Goal: Task Accomplishment & Management: Use online tool/utility

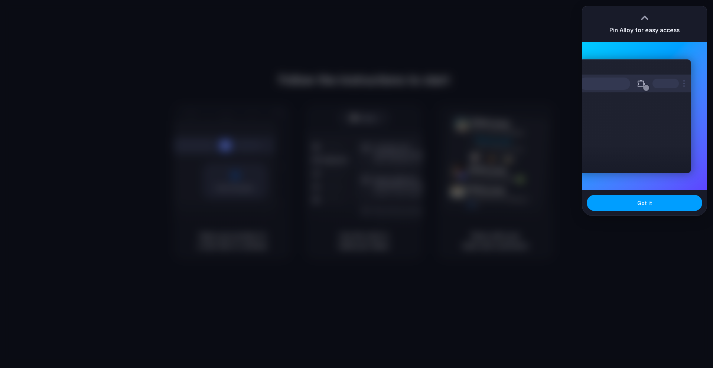
click at [611, 201] on button "Got it" at bounding box center [644, 203] width 115 height 16
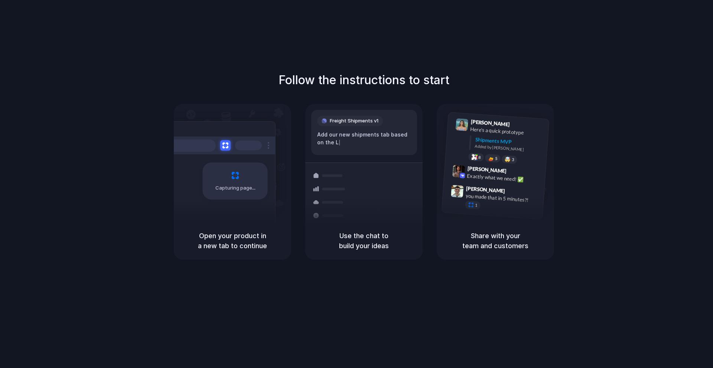
click at [363, 193] on div "Container from Shanghai 40ft • ETA Dec 28 • In transit" at bounding box center [408, 187] width 100 height 29
click at [237, 221] on div "Capturing page" at bounding box center [219, 178] width 112 height 114
click at [349, 208] on div "Shipments" at bounding box center [324, 186] width 54 height 104
click at [461, 199] on div at bounding box center [457, 196] width 14 height 23
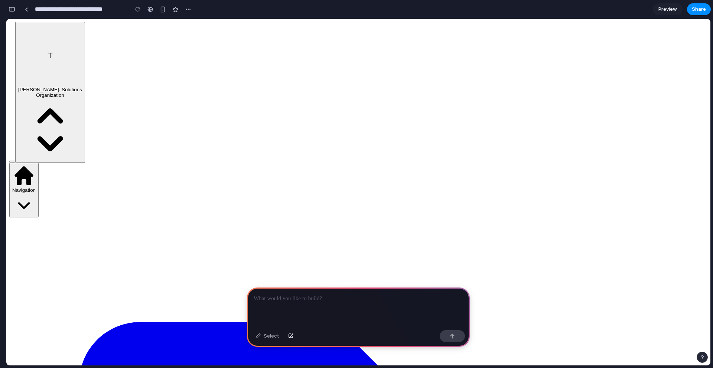
click at [315, 299] on p at bounding box center [358, 298] width 209 height 9
click at [314, 299] on p at bounding box center [358, 298] width 209 height 9
click at [282, 301] on p at bounding box center [358, 298] width 209 height 9
click at [291, 335] on div "button" at bounding box center [290, 336] width 5 height 4
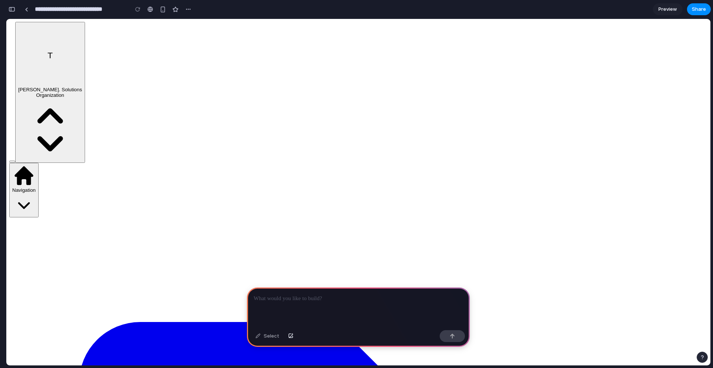
click at [328, 300] on p at bounding box center [358, 298] width 209 height 9
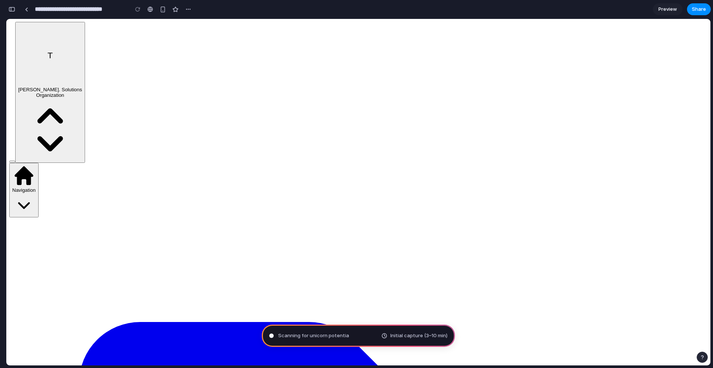
click at [369, 338] on div "Scanning for unicorn potentia Initial capture (3–10 min)" at bounding box center [358, 336] width 193 height 22
type input "**********"
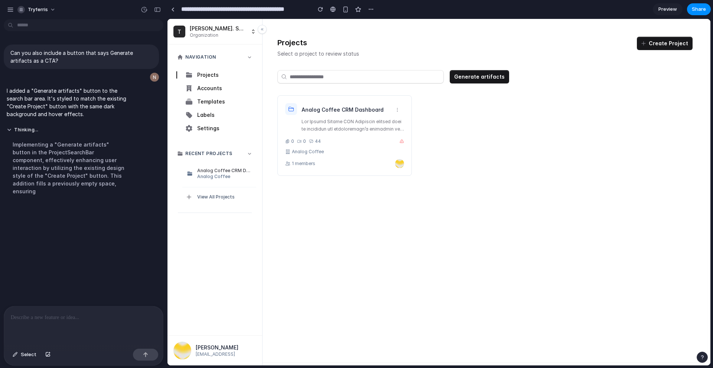
click at [81, 169] on div "Implementing a "Generate artifacts" button in the ProjectSearchBar component, e…" at bounding box center [69, 168] width 124 height 64
click at [55, 142] on div "Implementing a "Generate artifacts" button in the ProjectSearchBar component, e…" at bounding box center [69, 168] width 124 height 64
click at [18, 128] on button "Thinking" at bounding box center [69, 130] width 124 height 6
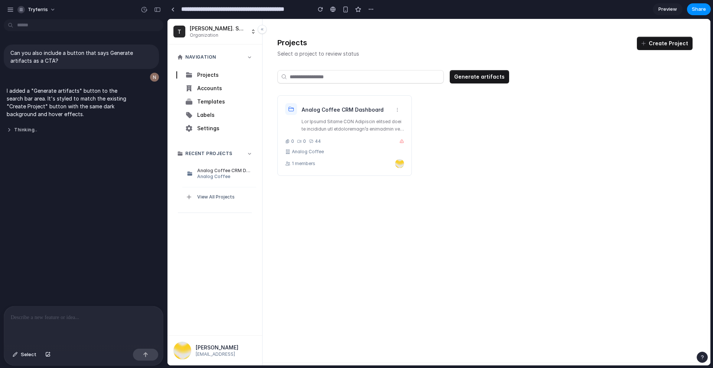
click at [18, 128] on button "Thinking .." at bounding box center [69, 130] width 124 height 6
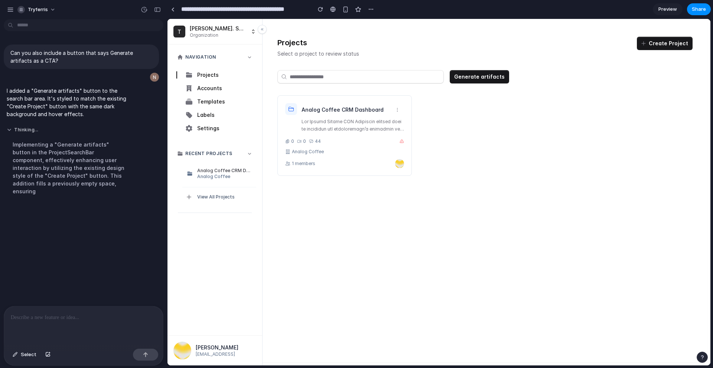
click at [18, 128] on button "Thinking ..." at bounding box center [69, 130] width 124 height 6
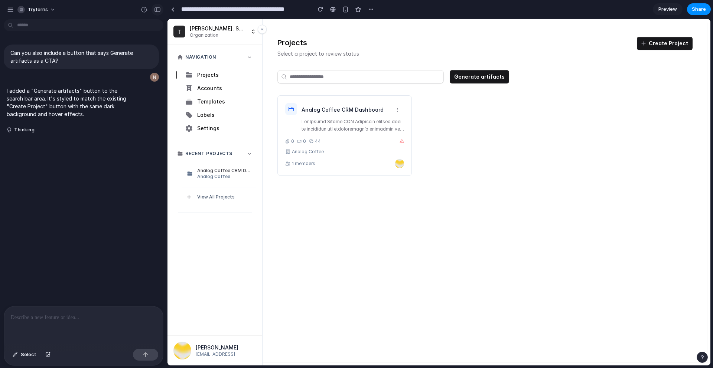
click at [158, 9] on div "button" at bounding box center [157, 9] width 7 height 5
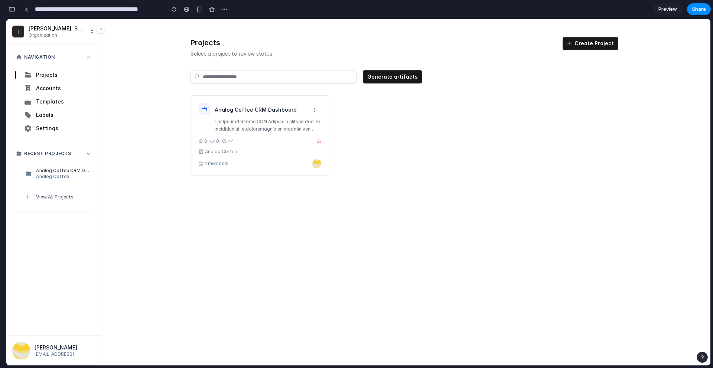
click at [13, 6] on button "button" at bounding box center [12, 9] width 12 height 12
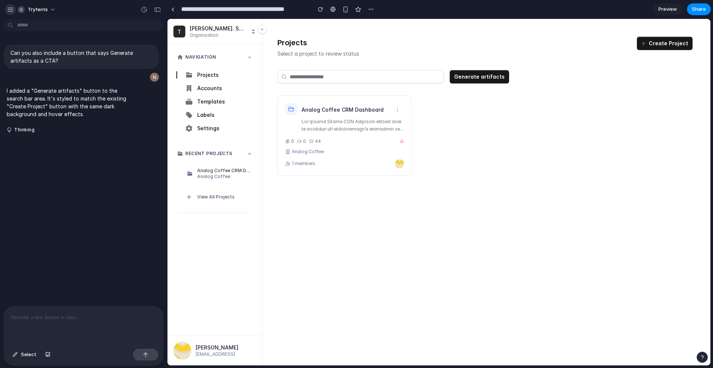
click at [9, 7] on div "button" at bounding box center [10, 9] width 7 height 7
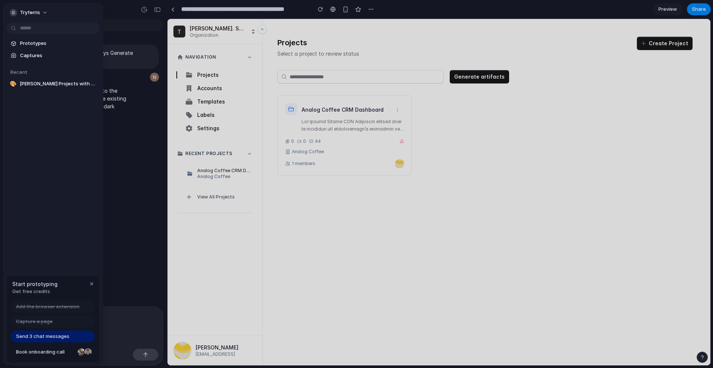
click at [58, 338] on span "Send 3 chat messages" at bounding box center [42, 336] width 53 height 7
click at [41, 338] on span "Send 3 chat messages" at bounding box center [42, 336] width 53 height 7
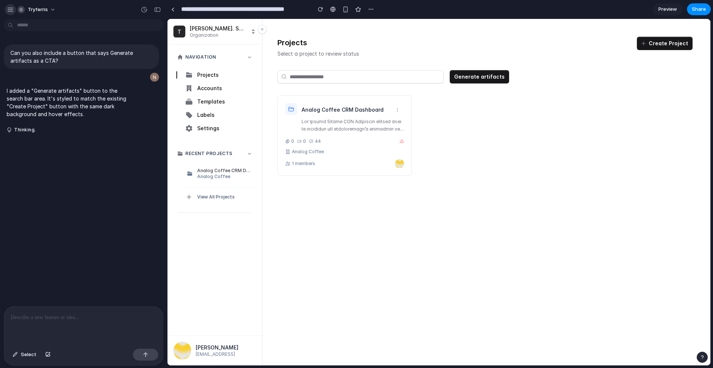
click at [12, 10] on div "button" at bounding box center [10, 9] width 7 height 7
click at [23, 130] on button "Thinking ..." at bounding box center [69, 130] width 124 height 6
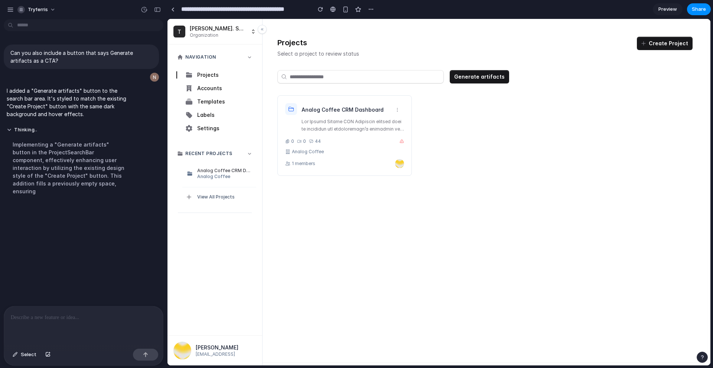
click at [45, 172] on div "Implementing a "Generate artifacts" button in the ProjectSearchBar component, e…" at bounding box center [69, 168] width 124 height 64
click at [24, 127] on button "Thinking" at bounding box center [69, 130] width 124 height 6
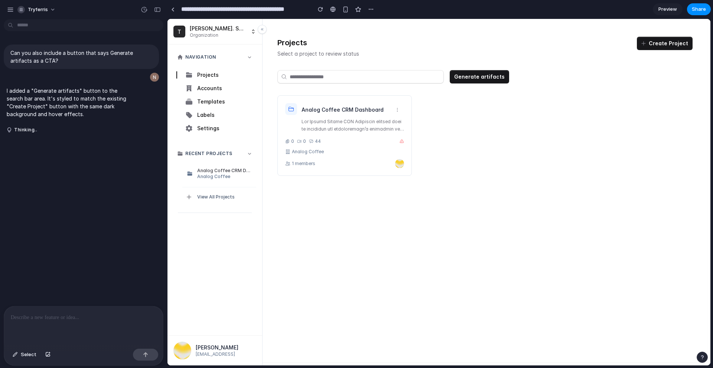
click at [71, 318] on p at bounding box center [84, 317] width 146 height 9
click at [22, 13] on button "tryferris" at bounding box center [36, 10] width 45 height 12
click at [10, 11] on div "Settings Invite members Change theme Sign out" at bounding box center [356, 184] width 713 height 368
click at [12, 10] on div "button" at bounding box center [10, 9] width 7 height 7
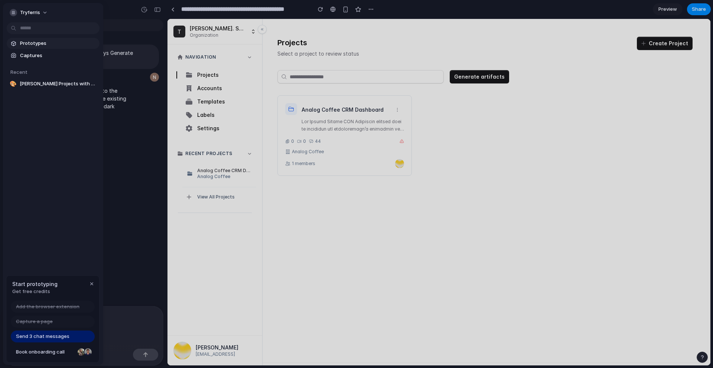
click at [43, 44] on span "Prototypes" at bounding box center [58, 43] width 76 height 7
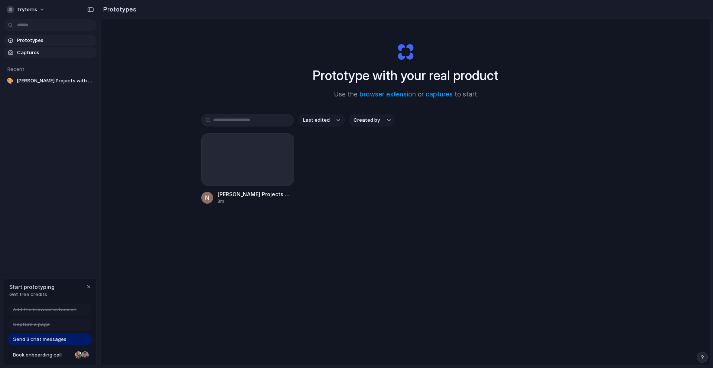
click at [38, 51] on span "Captures" at bounding box center [55, 52] width 76 height 7
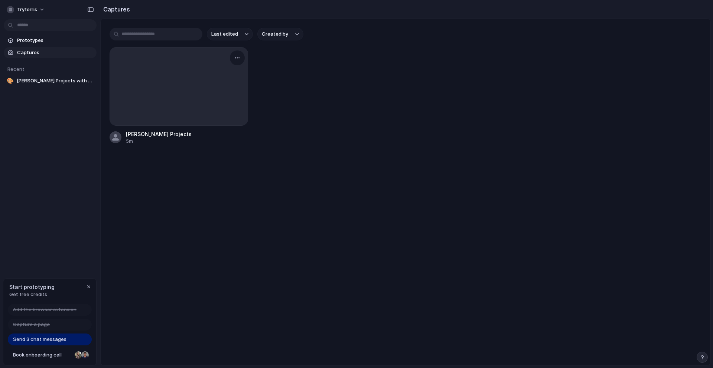
click at [167, 99] on div at bounding box center [179, 87] width 138 height 78
click at [148, 135] on span "[PERSON_NAME] Projects" at bounding box center [187, 134] width 122 height 8
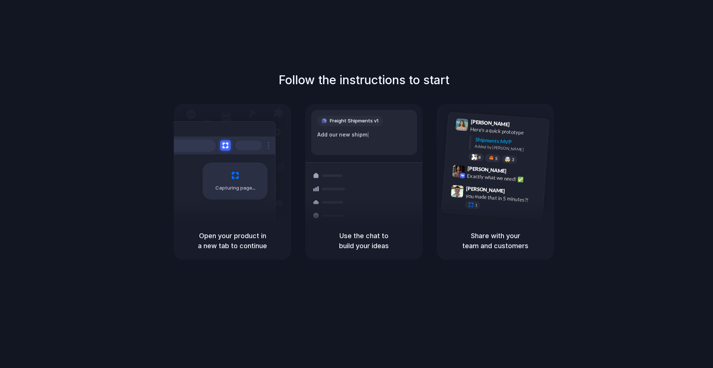
click at [342, 179] on div at bounding box center [330, 175] width 43 height 13
click at [222, 182] on div "Capturing page" at bounding box center [235, 181] width 65 height 37
click at [495, 146] on div "Added by Alloy" at bounding box center [509, 148] width 68 height 11
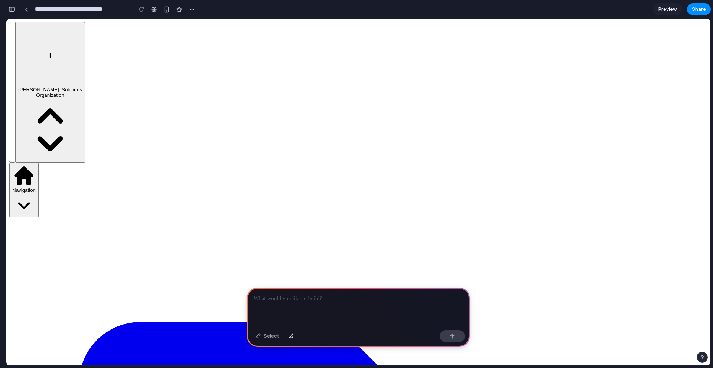
scroll to position [0, 7]
click at [29, 7] on link at bounding box center [26, 9] width 11 height 11
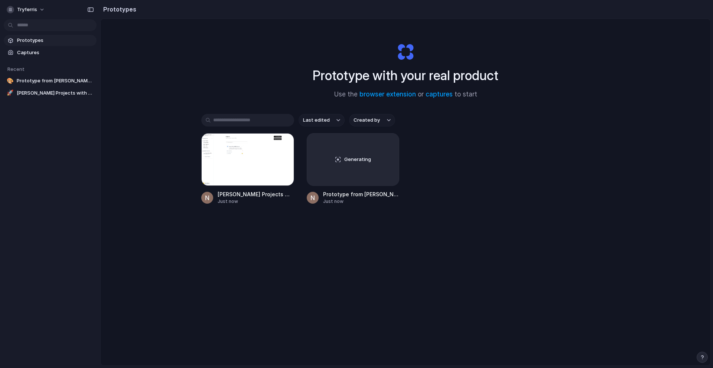
click at [22, 41] on span "Prototypes" at bounding box center [55, 40] width 76 height 7
click at [33, 49] on span "Captures" at bounding box center [55, 52] width 76 height 7
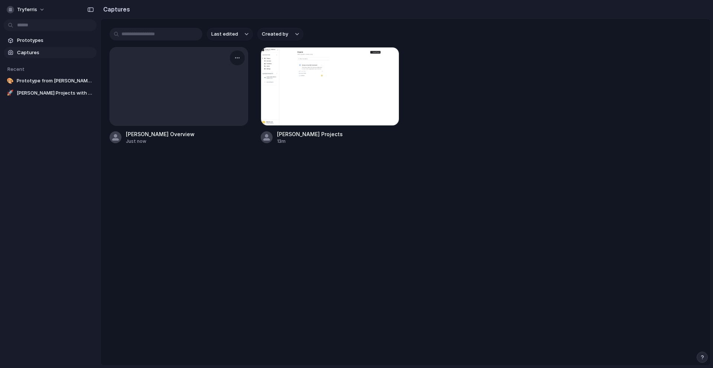
click at [225, 82] on div at bounding box center [179, 87] width 138 height 78
click at [239, 58] on div "button" at bounding box center [237, 58] width 6 height 6
click at [209, 158] on div "Create prototype Rename Copy link Open original page Delete" at bounding box center [356, 184] width 713 height 368
click at [37, 43] on span "Prototypes" at bounding box center [55, 40] width 76 height 7
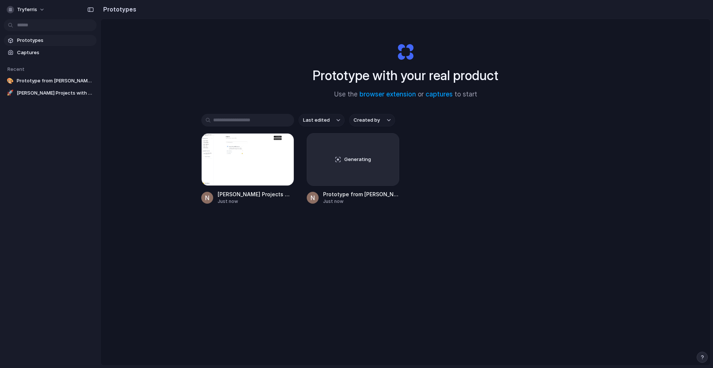
click at [22, 36] on link "Prototypes" at bounding box center [50, 40] width 93 height 11
click at [42, 54] on span "Captures" at bounding box center [55, 52] width 76 height 7
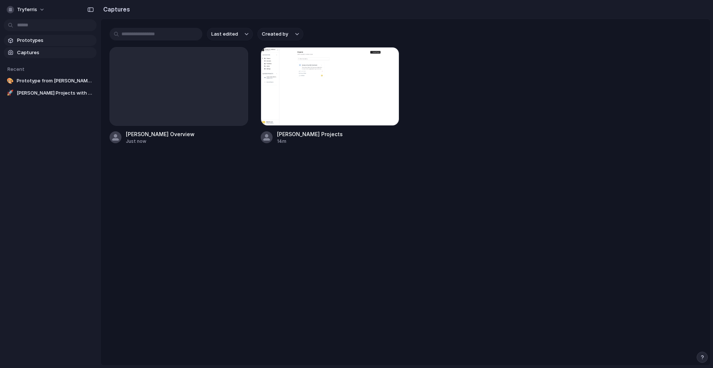
click at [42, 37] on span "Prototypes" at bounding box center [55, 40] width 76 height 7
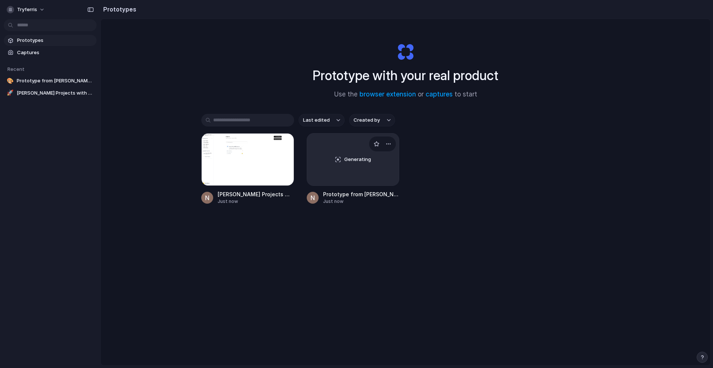
click at [356, 157] on span "Generating" at bounding box center [357, 159] width 27 height 7
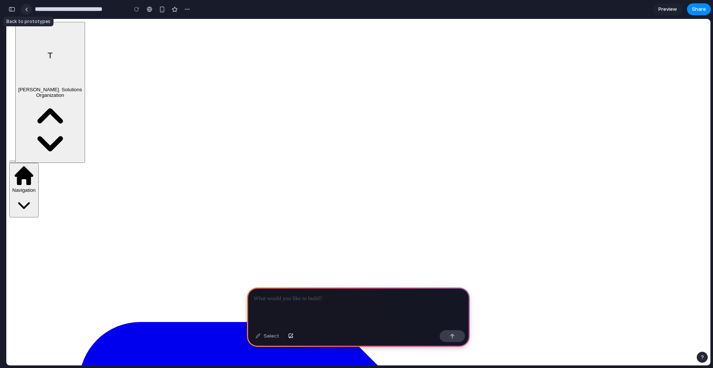
click at [26, 5] on link at bounding box center [26, 9] width 11 height 11
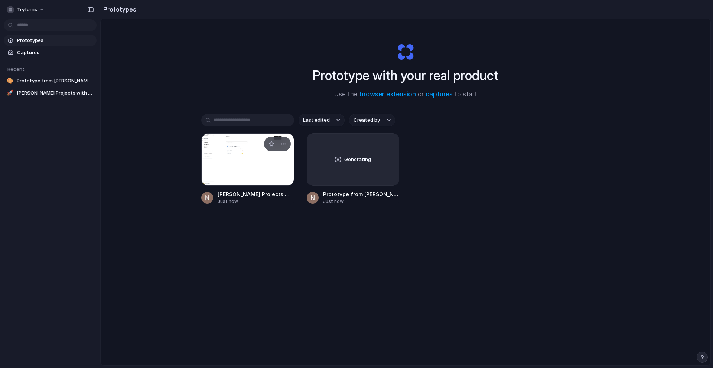
click at [245, 160] on div at bounding box center [247, 159] width 93 height 53
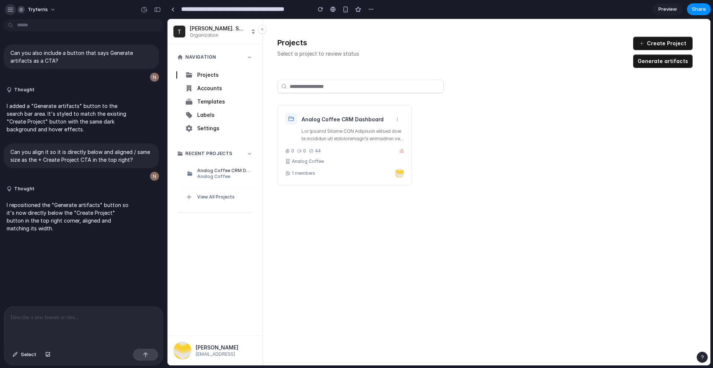
click at [12, 8] on div "button" at bounding box center [10, 9] width 7 height 7
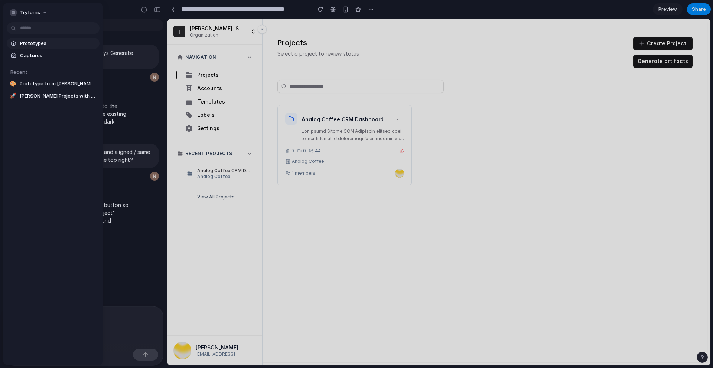
click at [34, 45] on span "Prototypes" at bounding box center [58, 43] width 76 height 7
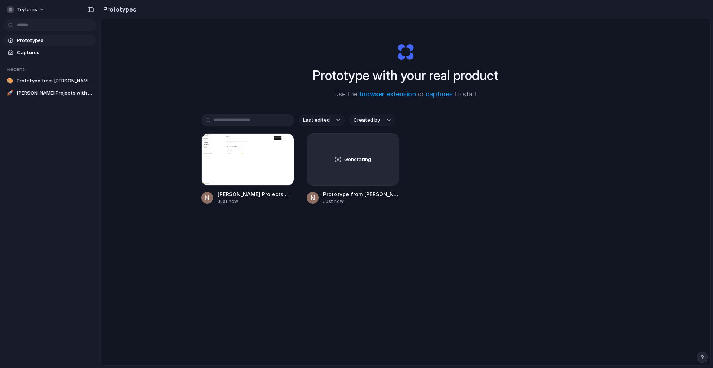
click at [211, 77] on div "Prototype with your real product Use the browser extension or captures to start…" at bounding box center [406, 212] width 610 height 386
